Goal: Information Seeking & Learning: Learn about a topic

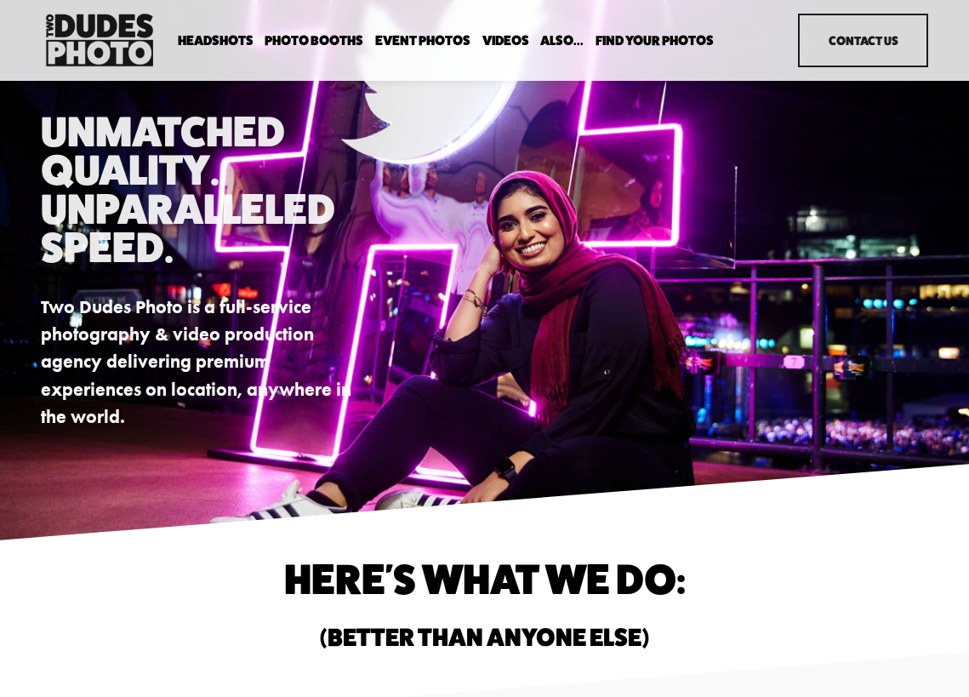
click at [0, 0] on span "Expo Headshots" at bounding box center [0, 0] width 0 height 0
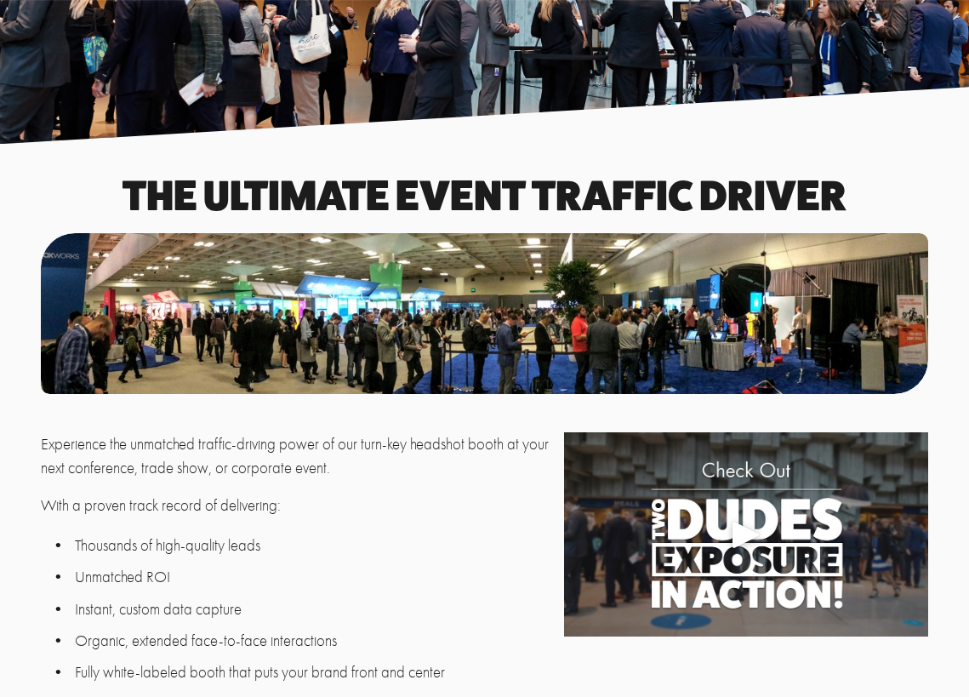
scroll to position [127, 0]
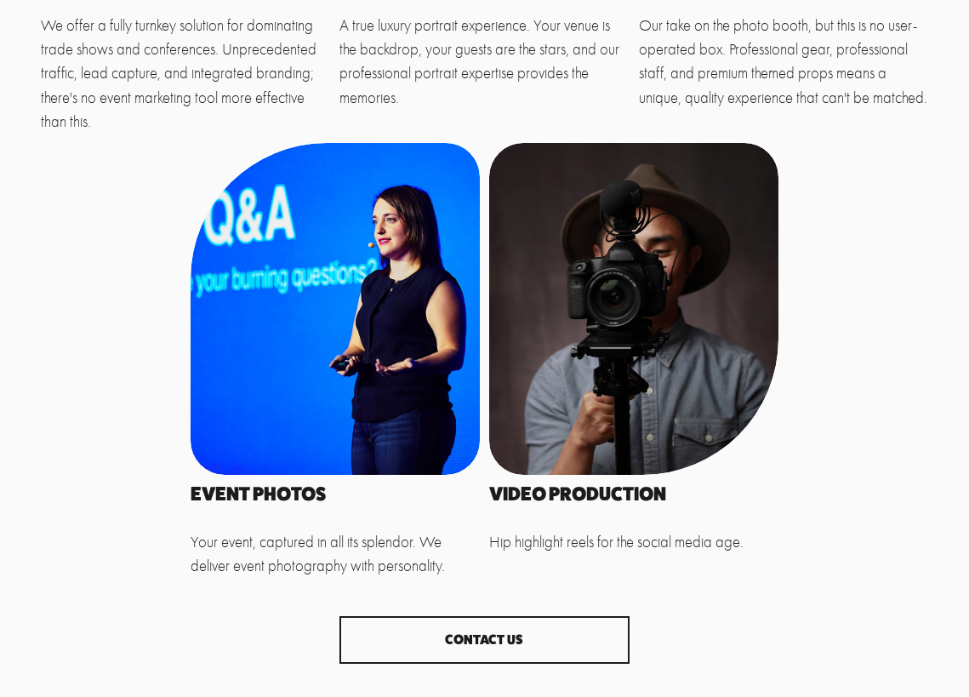
scroll to position [3571, 0]
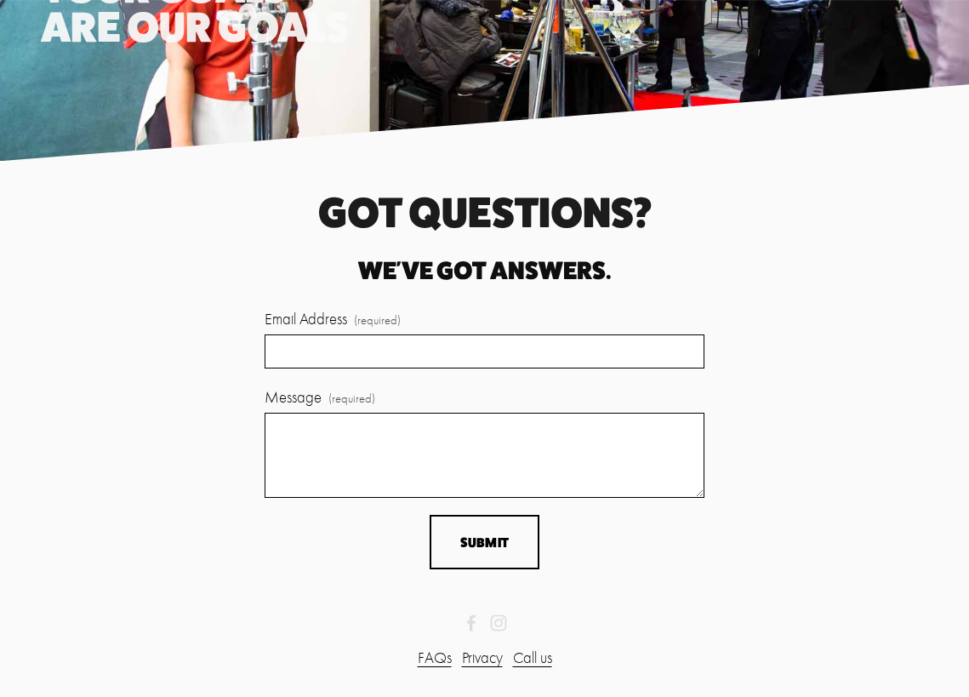
click at [431, 663] on link "FAQs" at bounding box center [435, 658] width 34 height 24
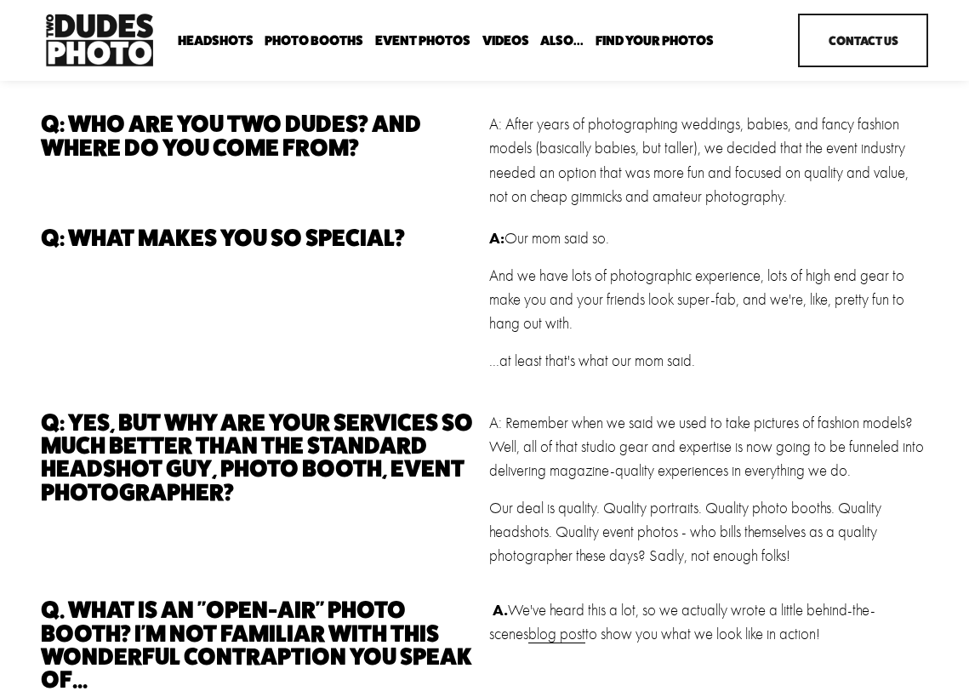
click at [0, 0] on span "Expo Headshots" at bounding box center [0, 0] width 0 height 0
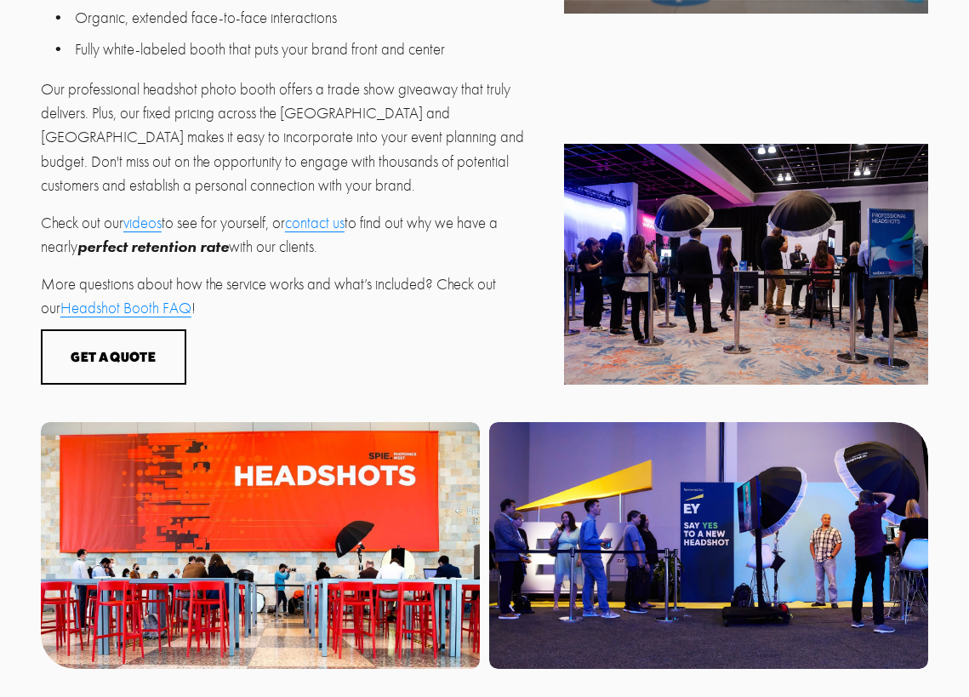
scroll to position [723, 0]
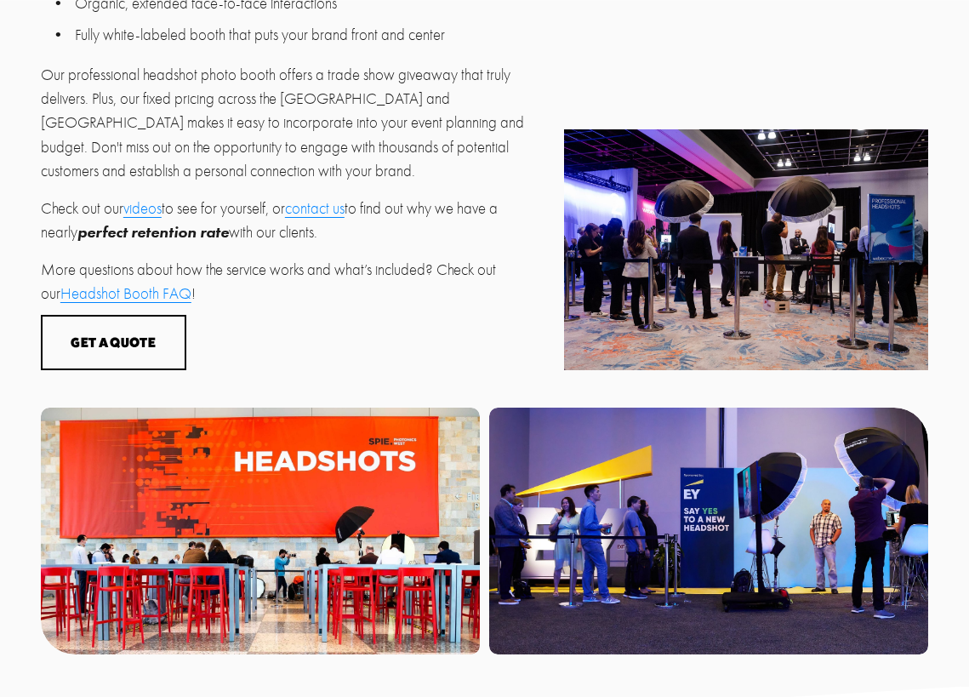
click at [146, 284] on link "Headshot Booth FAQ" at bounding box center [125, 293] width 131 height 19
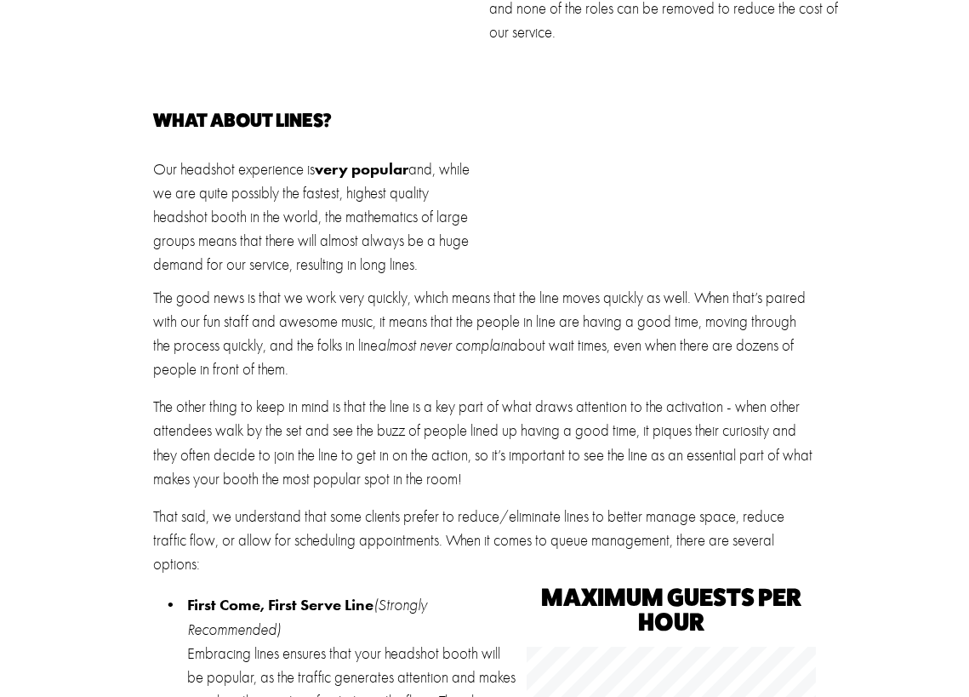
scroll to position [2063, 0]
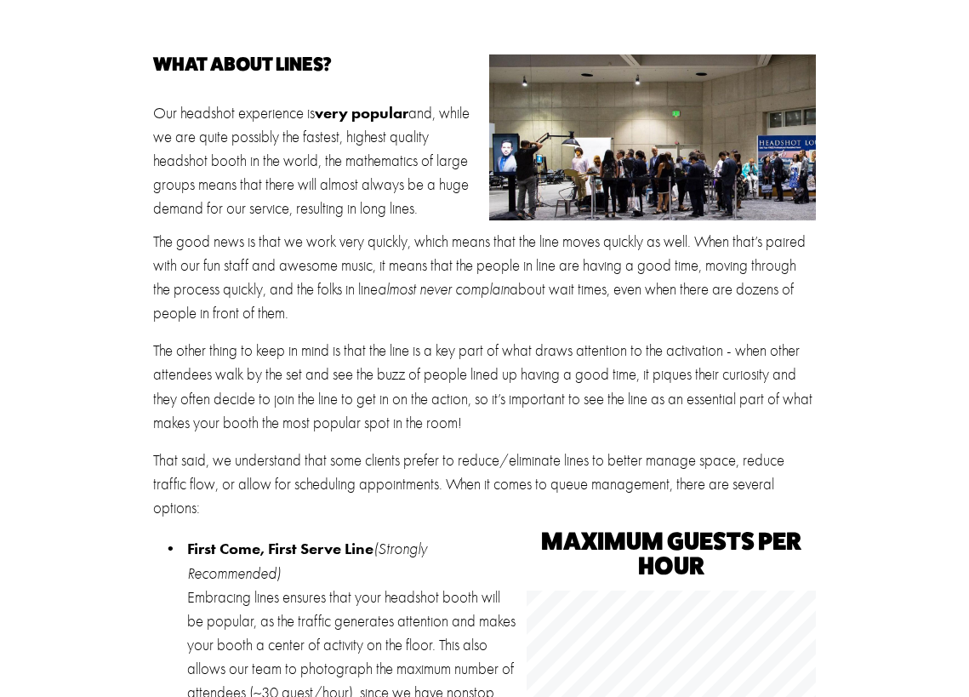
click at [230, 252] on p "The good news is that we work very quickly, which means that the line moves qui…" at bounding box center [485, 277] width 664 height 95
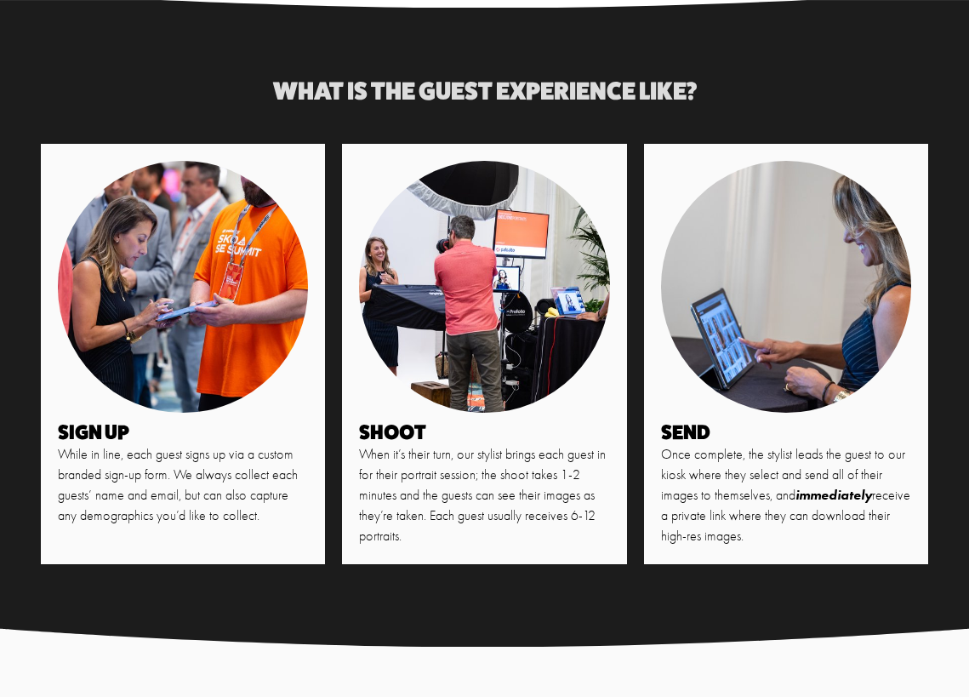
scroll to position [3640, 0]
